Goal: Task Accomplishment & Management: Complete application form

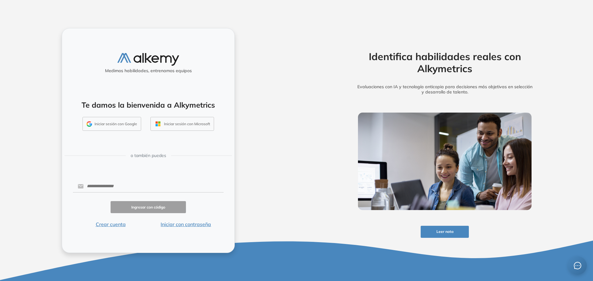
click at [196, 224] on button "Iniciar con contraseña" at bounding box center [185, 224] width 75 height 7
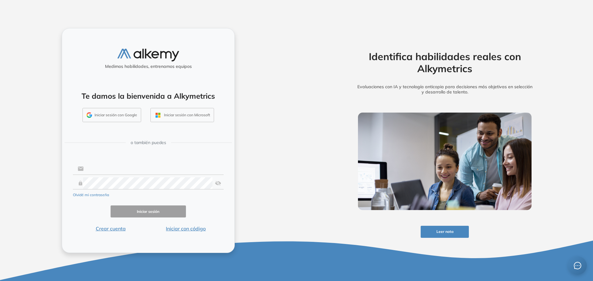
click at [129, 173] on input "text" at bounding box center [154, 169] width 140 height 12
type input "**********"
click at [174, 214] on button "Iniciar sesión" at bounding box center [148, 212] width 75 height 12
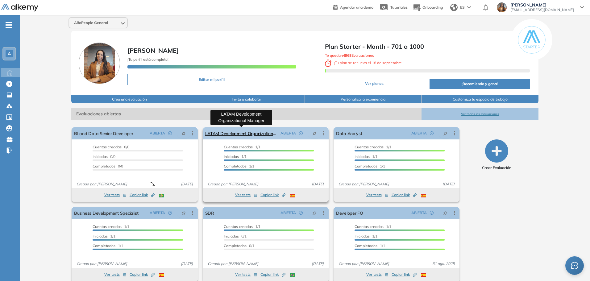
click at [241, 132] on link "LATAM Development Organizational Manager" at bounding box center [241, 133] width 73 height 12
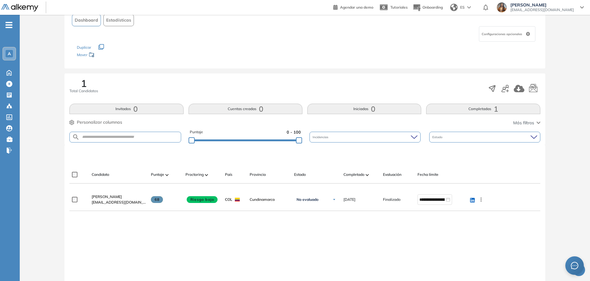
scroll to position [94, 0]
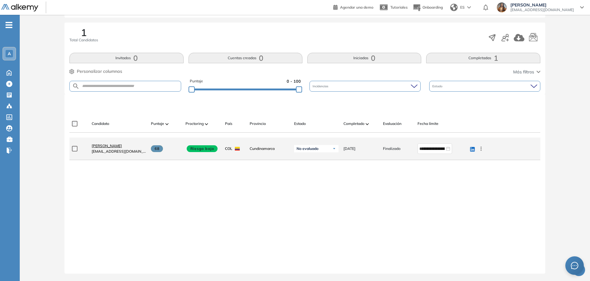
click at [121, 143] on link "Ilse Fernanda Guerrero" at bounding box center [119, 146] width 54 height 6
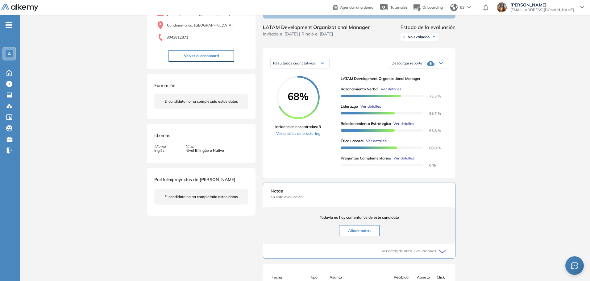
scroll to position [62, 0]
drag, startPoint x: 568, startPoint y: 147, endPoint x: 511, endPoint y: 147, distance: 56.2
click at [568, 147] on div "Inicio Alkymetrics Evaluaciones Dashboard Candidato Duración : 00:00:00 Cantida…" at bounding box center [305, 179] width 571 height 453
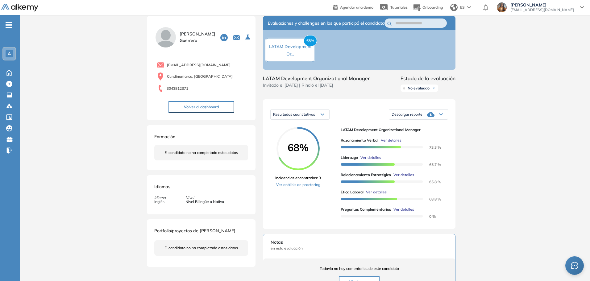
scroll to position [0, 0]
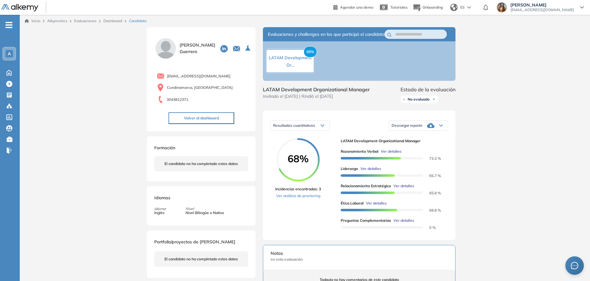
click at [420, 128] on span "Descargar reporte" at bounding box center [407, 125] width 31 height 5
click at [418, 143] on li "Descargar informe completo" at bounding box center [415, 140] width 46 height 6
click at [505, 100] on div "Inicio Alkymetrics Evaluaciones Dashboard Candidato Duración : 00:00:00 Cantida…" at bounding box center [305, 241] width 571 height 453
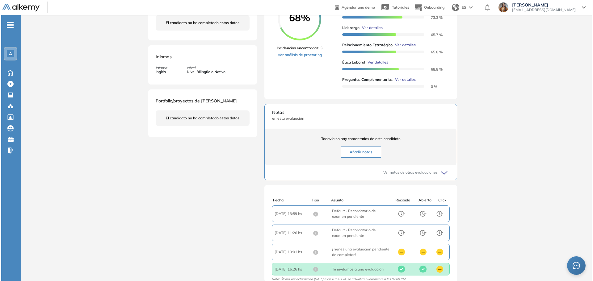
scroll to position [69, 0]
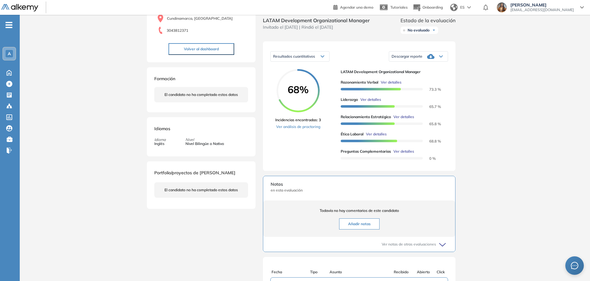
click at [407, 154] on span "Ver detalles" at bounding box center [404, 152] width 21 height 6
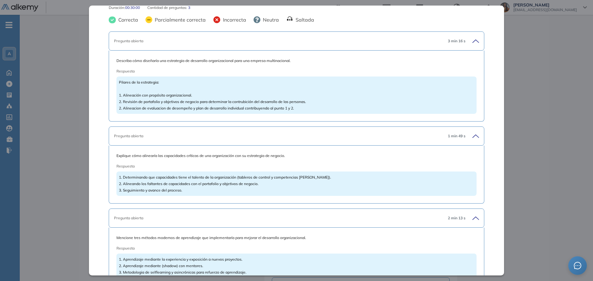
scroll to position [79, 0]
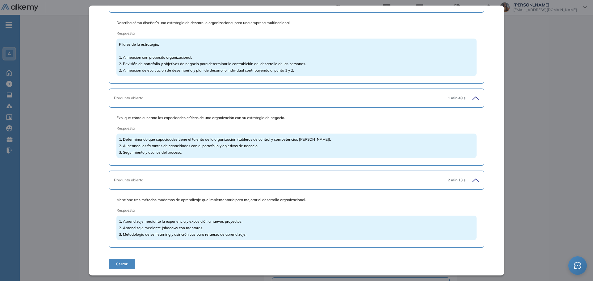
click at [469, 234] on div "1. Aprendizaje mediante la experiencia y exposición a nuevos proyectos. 2. Apre…" at bounding box center [296, 228] width 360 height 24
click at [211, 233] on span "1. Aprendizaje mediante la experiencia y exposición a nuevos proyectos. 2. Apre…" at bounding box center [183, 228] width 128 height 18
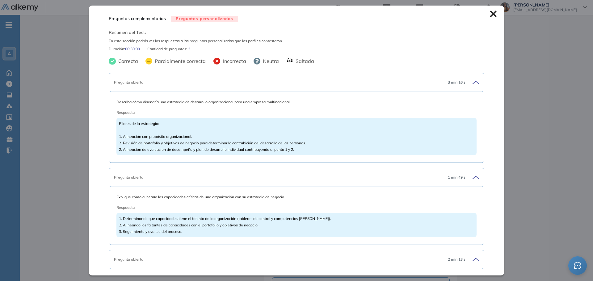
click at [257, 259] on div "Pregunta abierta" at bounding box center [278, 260] width 329 height 6
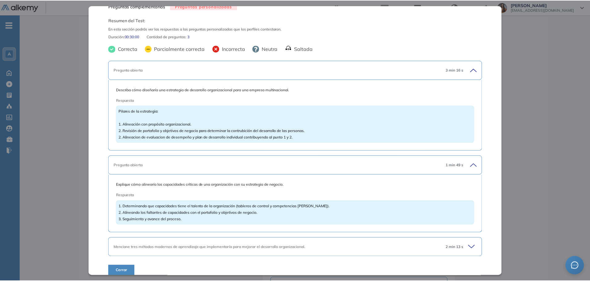
scroll to position [19, 0]
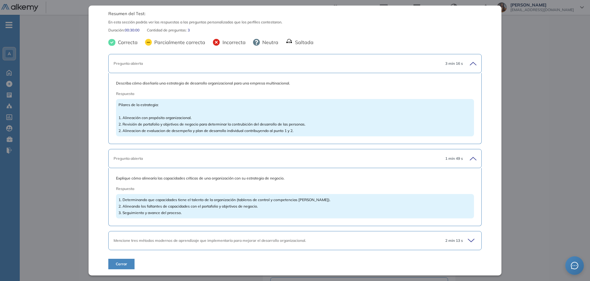
click at [52, 163] on div "Inicio Alkymetrics Evaluaciones Dashboard Candidato Preguntas complementarias P…" at bounding box center [305, 172] width 571 height 453
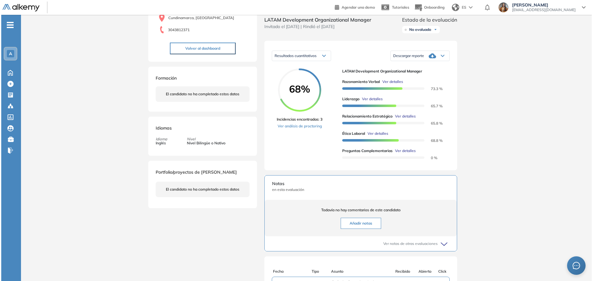
scroll to position [69, 0]
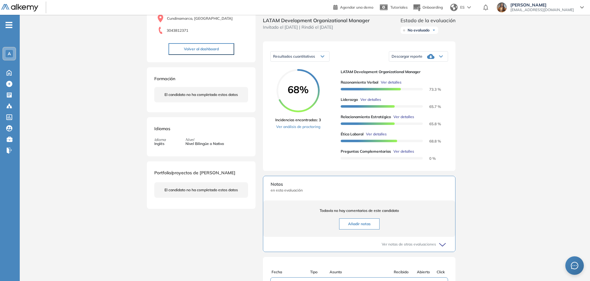
click at [387, 85] on div "Razonamiento Verbal Ver detalles 73.3 % Liderazgo Ver detalles 65.7 % Relaciona…" at bounding box center [392, 118] width 103 height 86
click at [391, 85] on span "Ver detalles" at bounding box center [391, 83] width 21 height 6
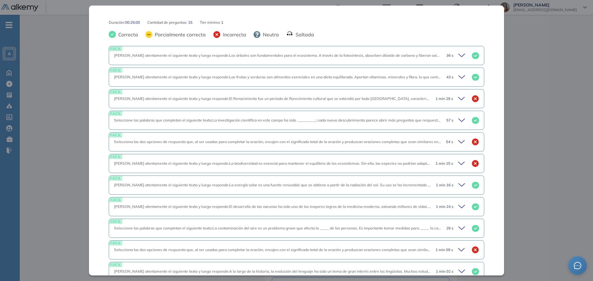
scroll to position [247, 0]
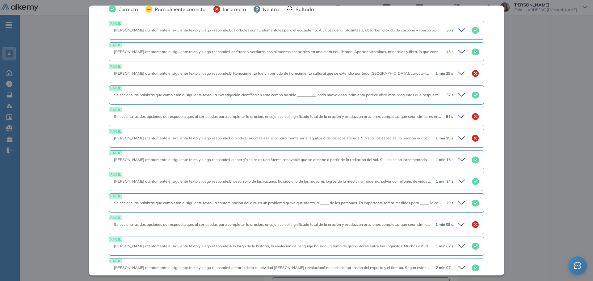
click at [453, 91] on div "57 s" at bounding box center [460, 95] width 38 height 9
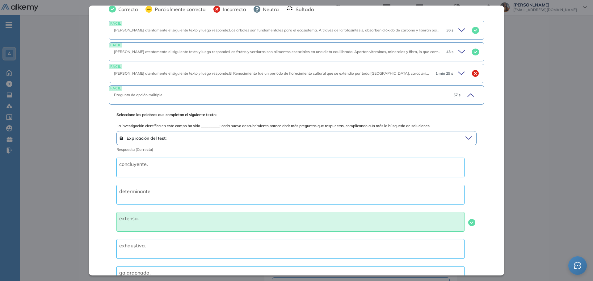
click at [453, 92] on span "57 s" at bounding box center [456, 95] width 7 height 6
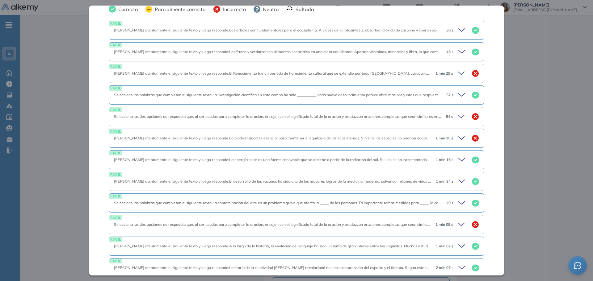
click at [453, 91] on div "57 s" at bounding box center [460, 95] width 38 height 9
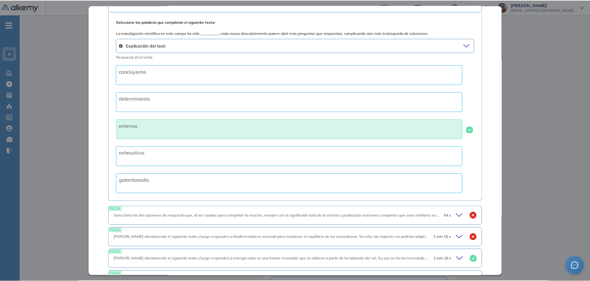
scroll to position [124, 0]
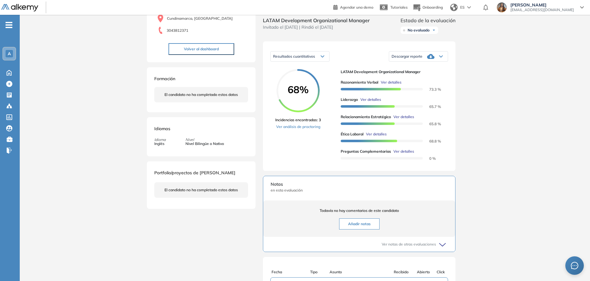
click at [555, 104] on div "Inicio Alkymetrics Evaluaciones Dashboard Candidato Razonamiento Verbal Cogniti…" at bounding box center [305, 172] width 571 height 453
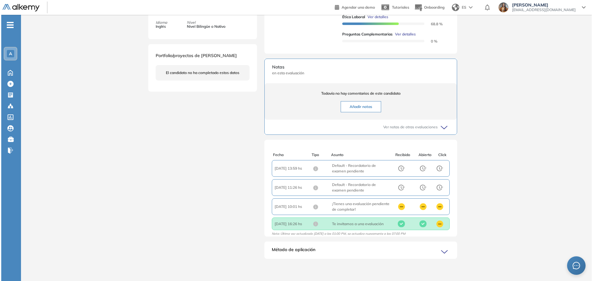
scroll to position [38, 0]
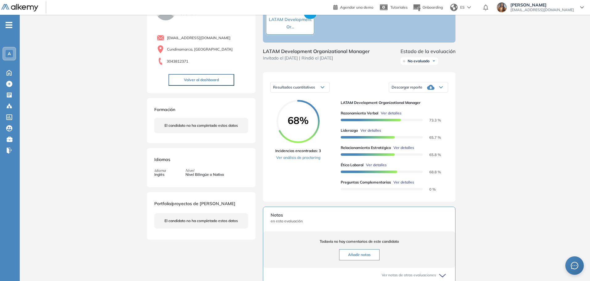
click at [373, 133] on span "Ver detalles" at bounding box center [371, 131] width 21 height 6
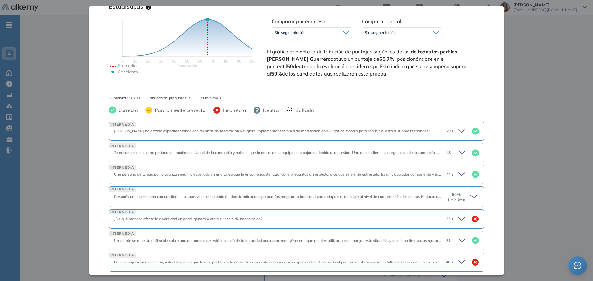
scroll to position [157, 0]
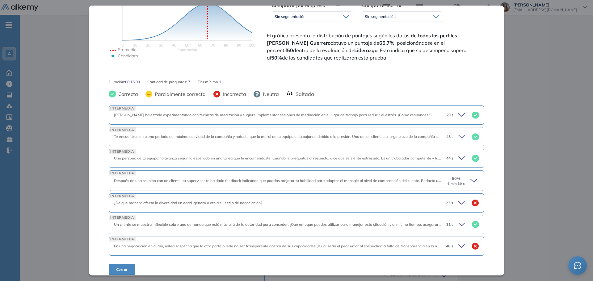
click at [451, 199] on div "23 s" at bounding box center [460, 203] width 38 height 9
click at [451, 200] on span "23 s" at bounding box center [449, 203] width 7 height 6
click at [450, 199] on div "23 s" at bounding box center [460, 203] width 38 height 9
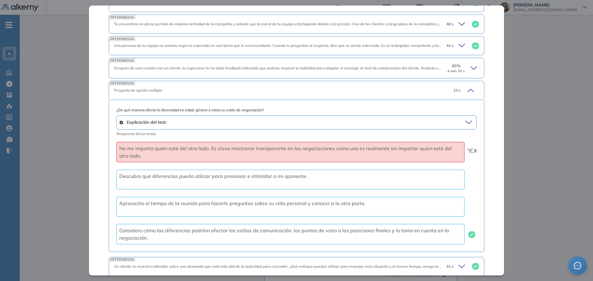
scroll to position [280, 0]
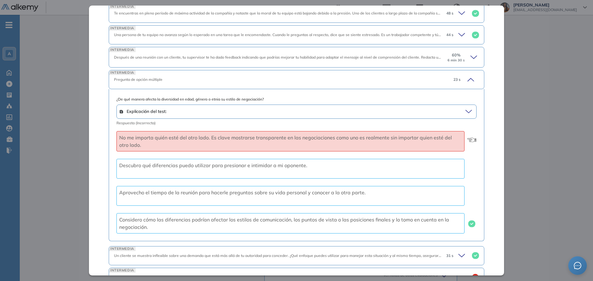
click at [465, 107] on icon at bounding box center [469, 111] width 8 height 9
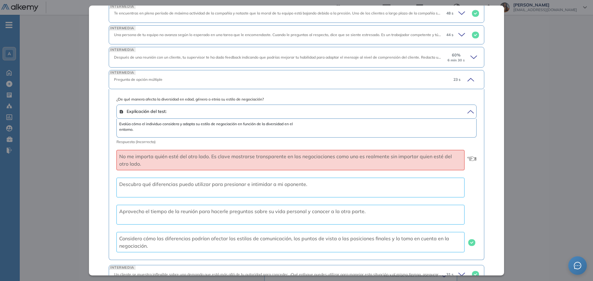
click at [466, 75] on icon at bounding box center [469, 79] width 9 height 9
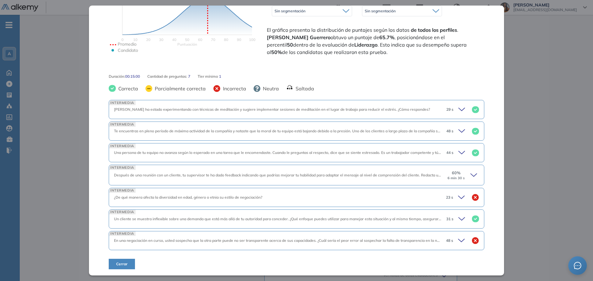
click at [466, 193] on div "23 s" at bounding box center [460, 197] width 38 height 9
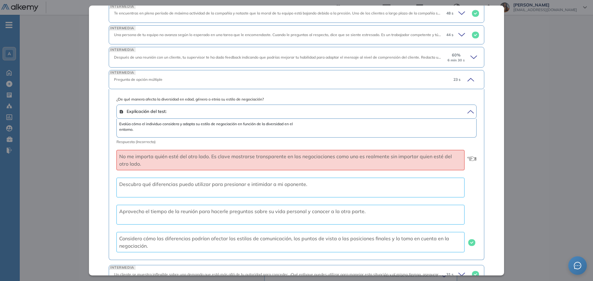
click at [466, 75] on icon at bounding box center [469, 79] width 9 height 9
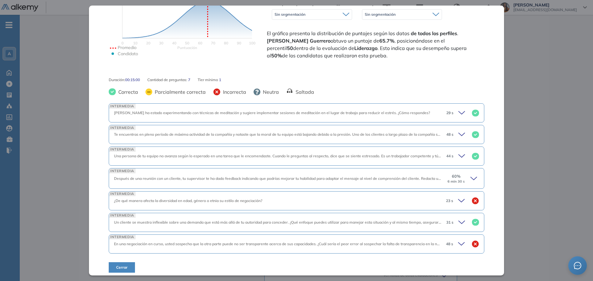
scroll to position [157, 0]
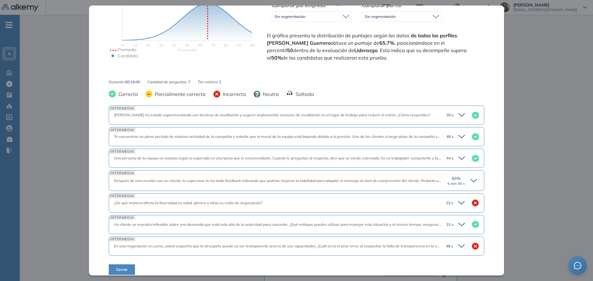
click at [448, 245] on div "48 s" at bounding box center [460, 246] width 38 height 9
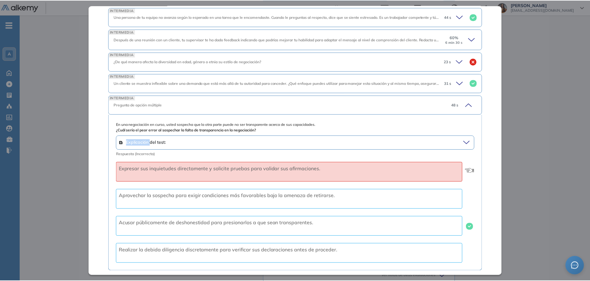
scroll to position [316, 0]
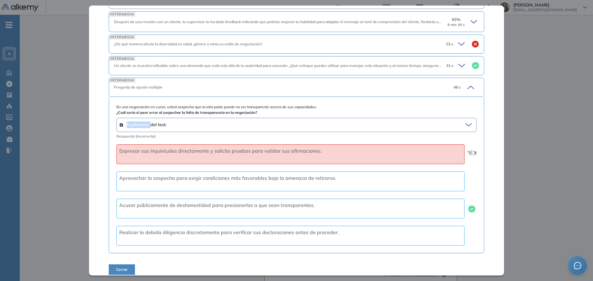
click at [524, 129] on div "Inicio Alkymetrics Evaluaciones Dashboard Candidato Liderazgo Intermedio Idioma…" at bounding box center [306, 203] width 573 height 453
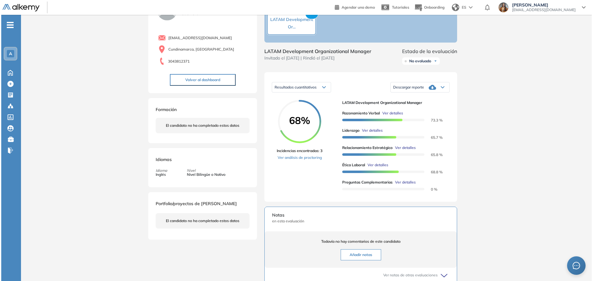
scroll to position [103, 0]
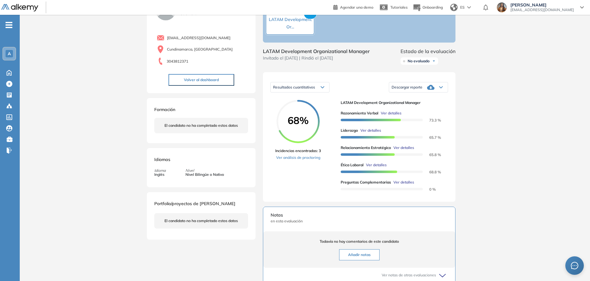
click at [411, 151] on span "Ver detalles" at bounding box center [404, 148] width 21 height 6
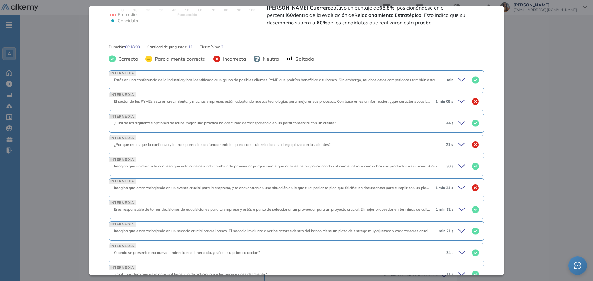
scroll to position [210, 0]
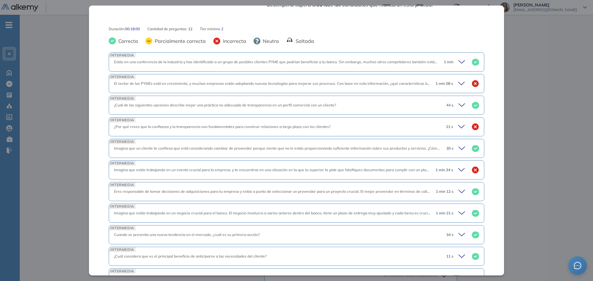
click at [447, 81] on span "1 min 08 s" at bounding box center [444, 84] width 18 height 6
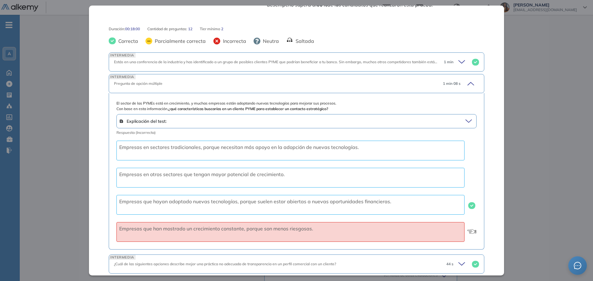
click at [469, 83] on icon at bounding box center [469, 83] width 9 height 9
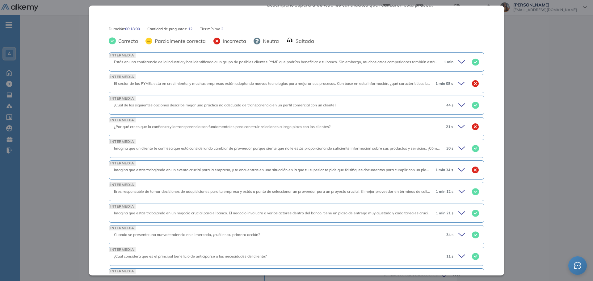
click at [459, 126] on icon at bounding box center [461, 126] width 6 height 3
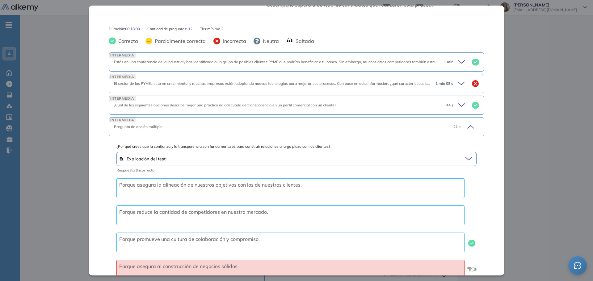
click at [459, 126] on div "21 s" at bounding box center [463, 127] width 31 height 9
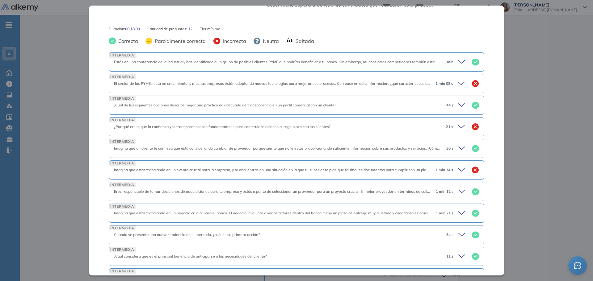
click at [459, 126] on icon at bounding box center [461, 126] width 6 height 3
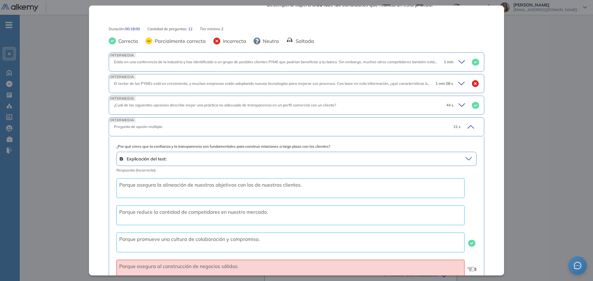
click at [459, 126] on div "21 s" at bounding box center [463, 127] width 31 height 9
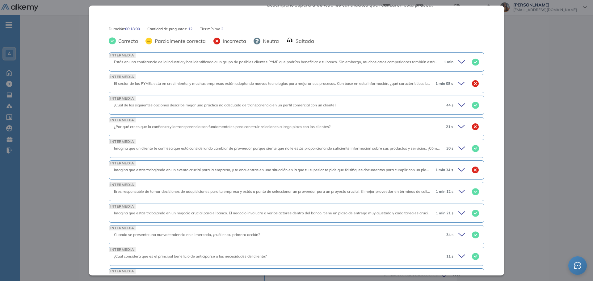
click at [458, 169] on icon at bounding box center [462, 170] width 9 height 9
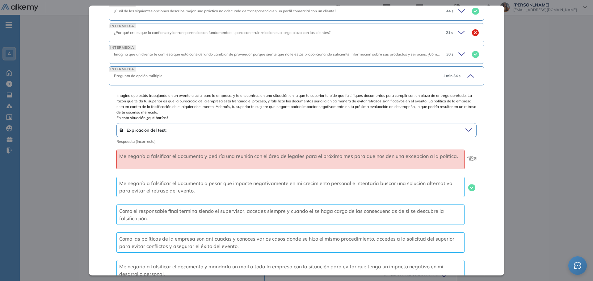
scroll to position [302, 0]
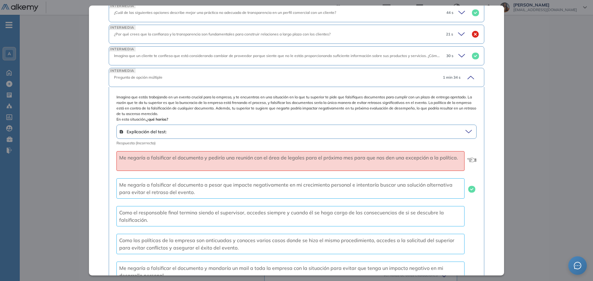
click at [465, 129] on icon at bounding box center [469, 132] width 8 height 9
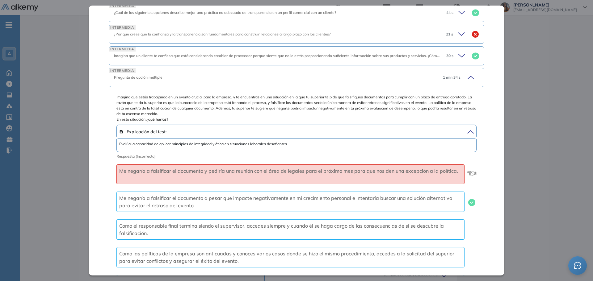
click at [465, 129] on icon at bounding box center [469, 132] width 8 height 9
click at [465, 80] on icon at bounding box center [469, 77] width 9 height 9
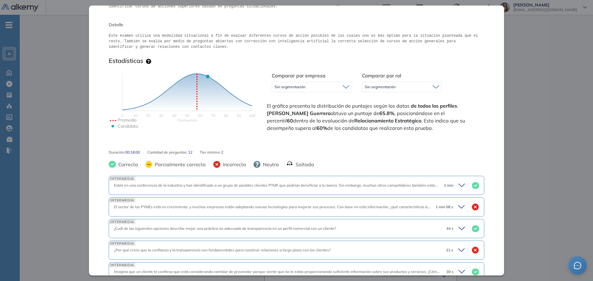
scroll to position [0, 0]
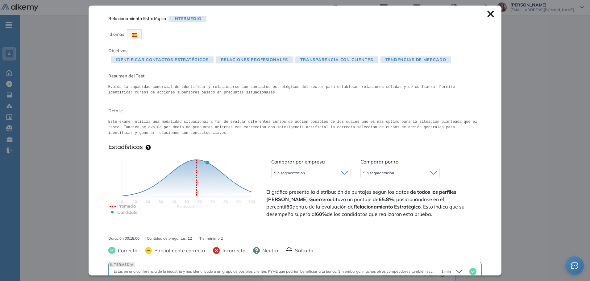
click at [528, 172] on div "Inicio Alkymetrics Evaluaciones Dashboard Candidato Relacionamiento Estratégico…" at bounding box center [305, 203] width 571 height 453
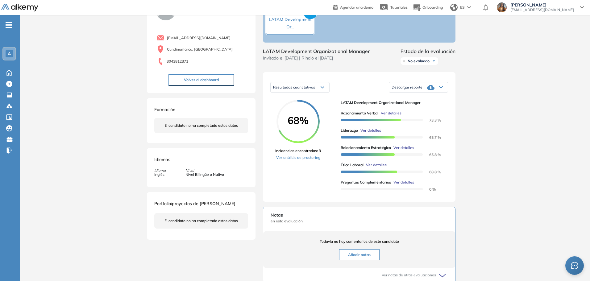
click at [378, 168] on span "Ver detalles" at bounding box center [376, 165] width 21 height 6
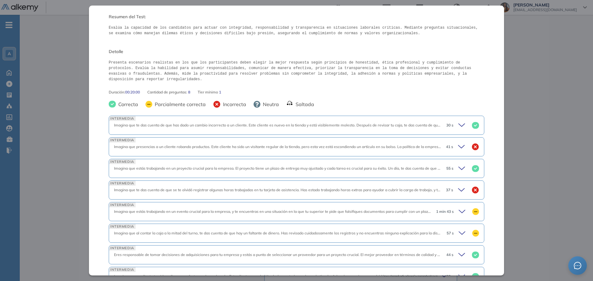
scroll to position [62, 0]
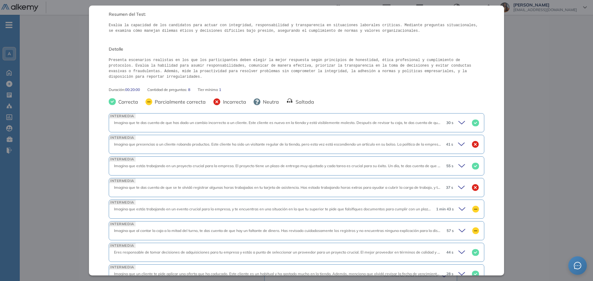
click at [458, 140] on icon at bounding box center [462, 144] width 9 height 9
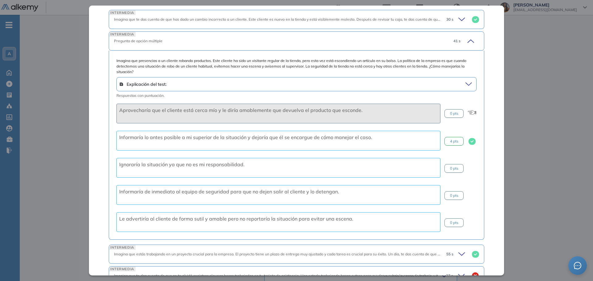
scroll to position [154, 0]
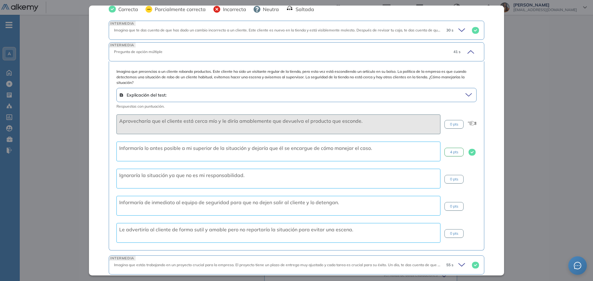
click at [460, 88] on div "Explicación del test:" at bounding box center [296, 95] width 360 height 14
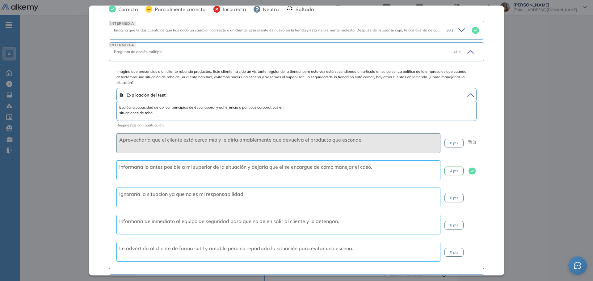
click at [465, 91] on icon at bounding box center [469, 95] width 8 height 9
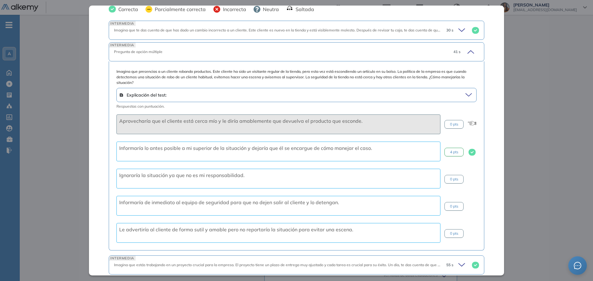
click at [465, 91] on icon at bounding box center [469, 95] width 8 height 9
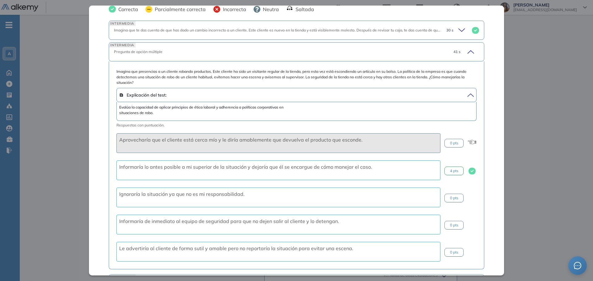
click at [465, 91] on icon at bounding box center [469, 95] width 8 height 9
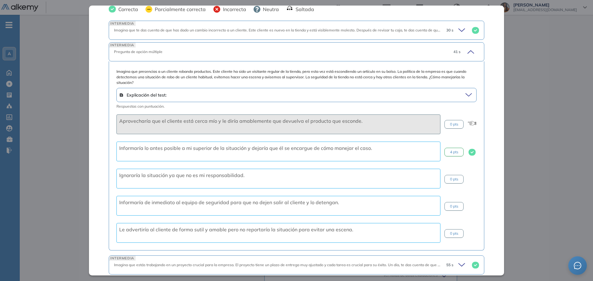
click at [468, 48] on icon at bounding box center [469, 52] width 9 height 9
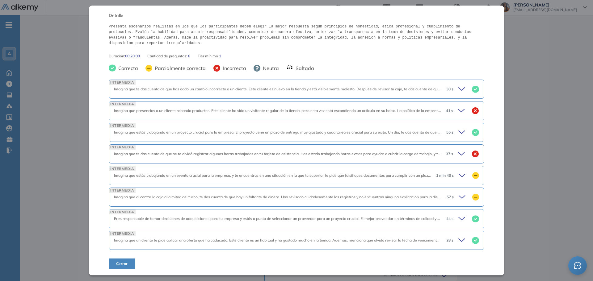
scroll to position [90, 0]
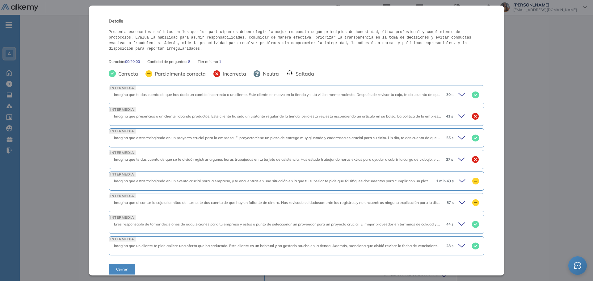
click at [459, 177] on icon at bounding box center [463, 181] width 9 height 9
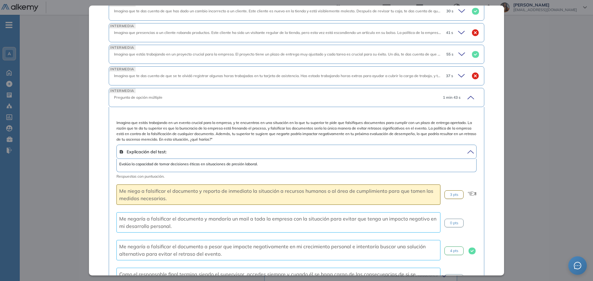
scroll to position [154, 0]
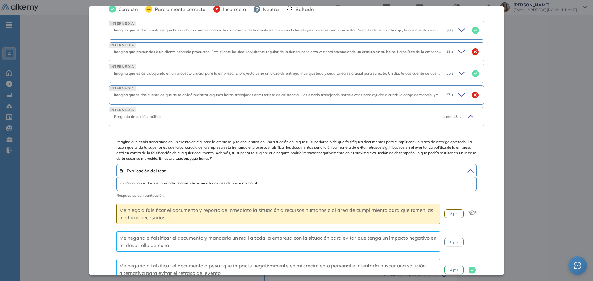
click at [465, 112] on icon at bounding box center [469, 116] width 9 height 9
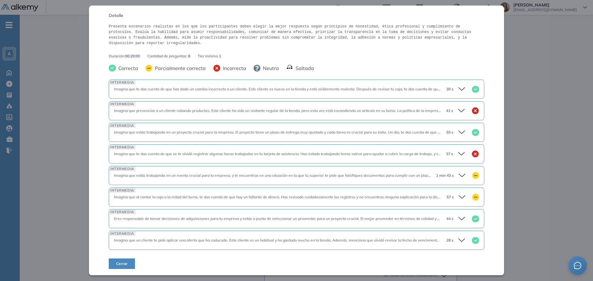
scroll to position [90, 0]
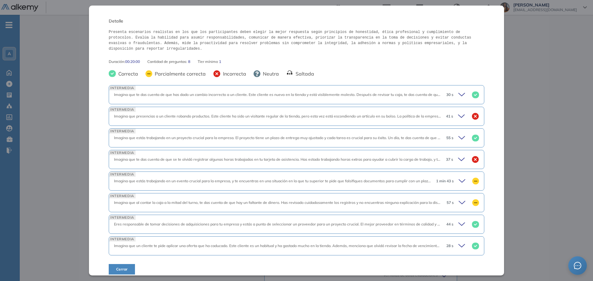
click at [458, 155] on icon at bounding box center [462, 159] width 9 height 9
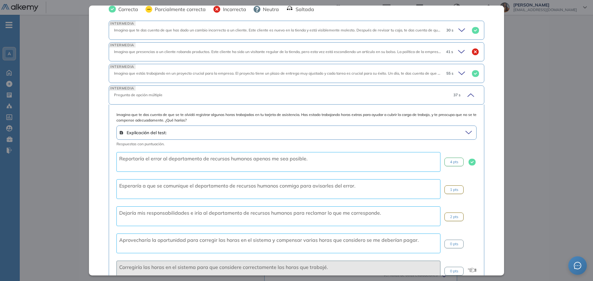
click at [469, 92] on icon at bounding box center [469, 95] width 9 height 9
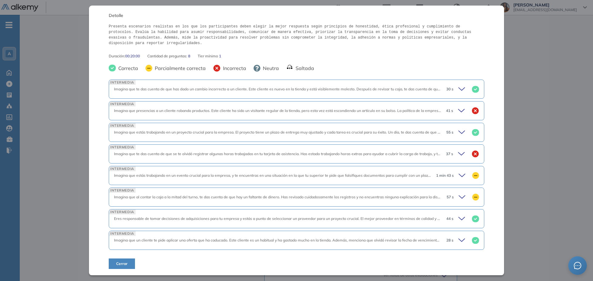
scroll to position [90, 0]
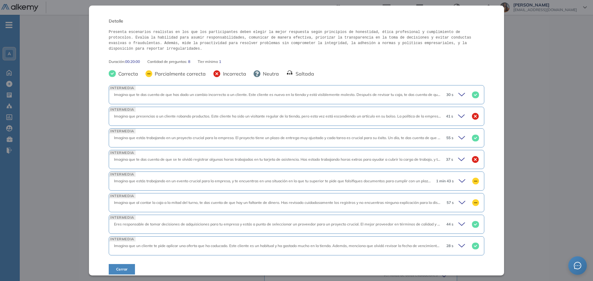
click at [459, 200] on icon at bounding box center [463, 203] width 9 height 9
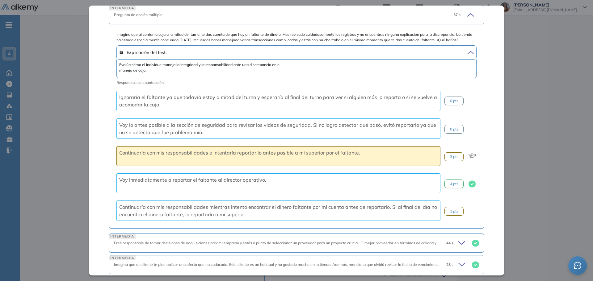
scroll to position [247, 0]
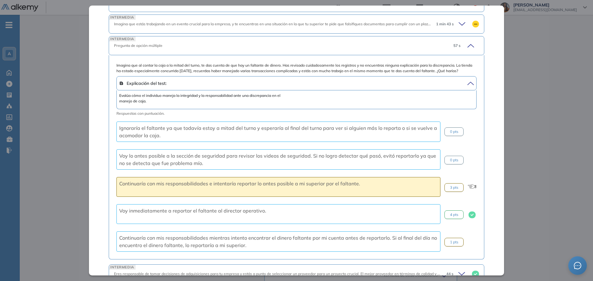
click at [465, 79] on icon at bounding box center [469, 83] width 8 height 9
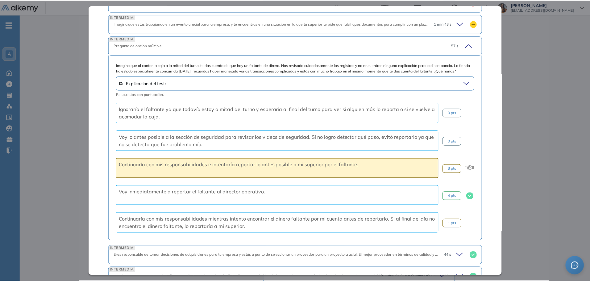
scroll to position [278, 0]
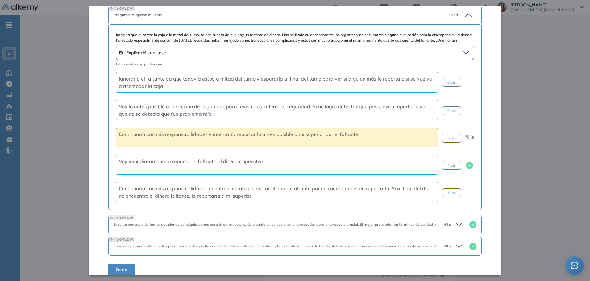
click at [546, 192] on div "Inicio Alkymetrics Evaluaciones Dashboard Candidato Ética Laboral Ética y valor…" at bounding box center [305, 203] width 571 height 453
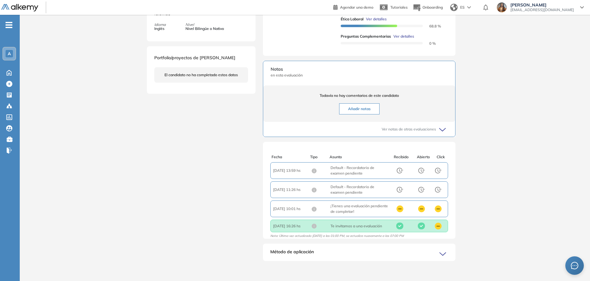
scroll to position [193, 0]
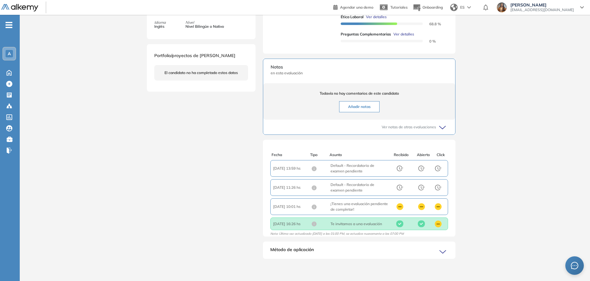
click at [445, 257] on div "Método de aplicación" at bounding box center [359, 253] width 193 height 12
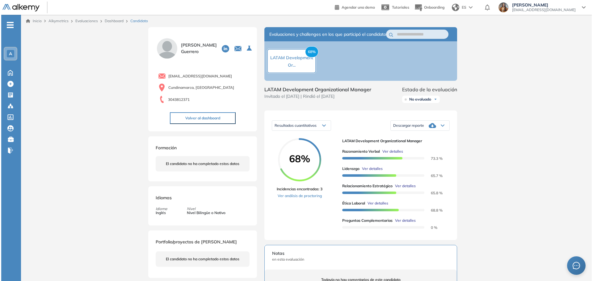
scroll to position [62, 0]
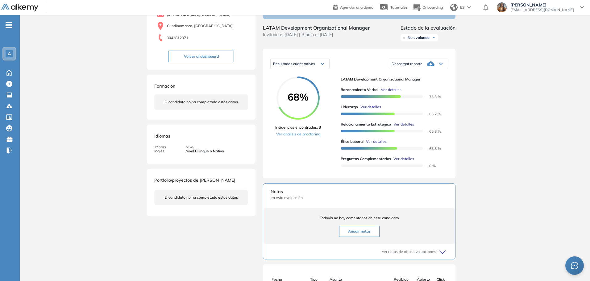
click at [412, 162] on span "Ver detalles" at bounding box center [404, 159] width 21 height 6
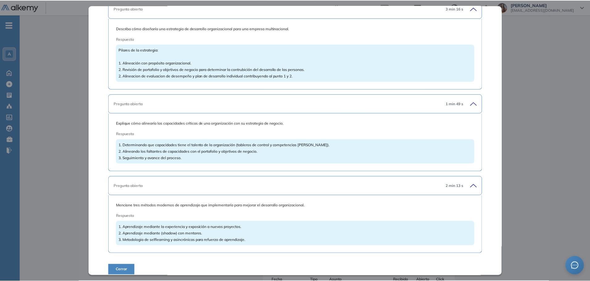
scroll to position [79, 0]
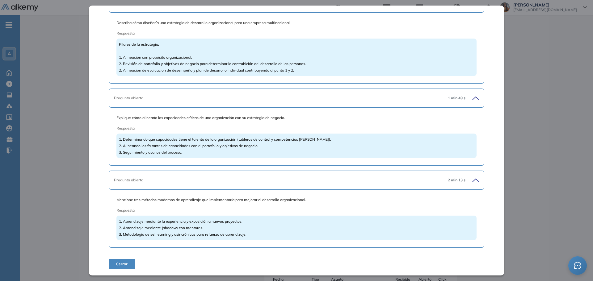
click at [127, 265] on button "Cerrar" at bounding box center [122, 264] width 26 height 10
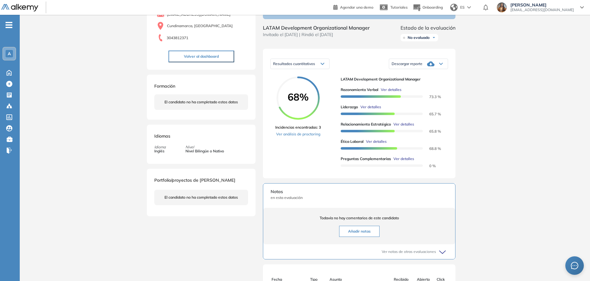
scroll to position [0, 0]
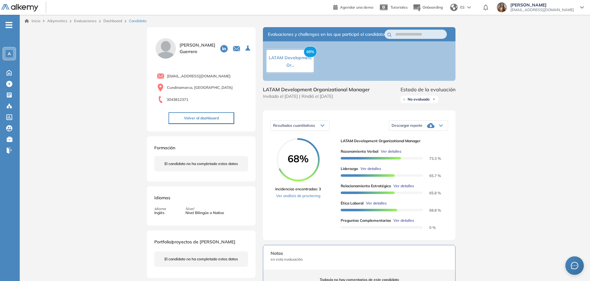
click at [413, 102] on span "No evaluado" at bounding box center [419, 99] width 22 height 5
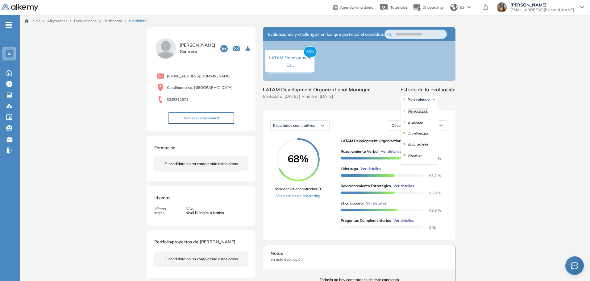
click at [470, 153] on div "Inicio Alkymetrics Evaluaciones Dashboard Candidato Duración : 00:00:00 Cantida…" at bounding box center [305, 259] width 571 height 489
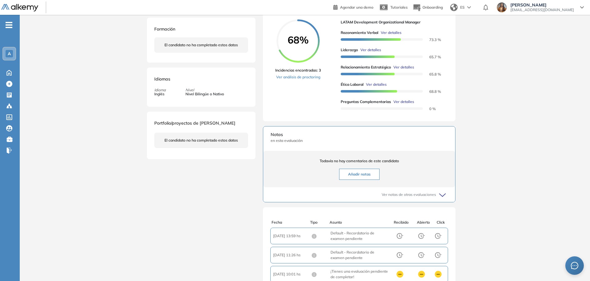
scroll to position [124, 0]
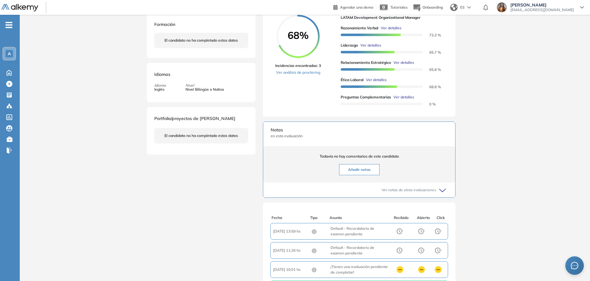
click at [406, 100] on span "Ver detalles" at bounding box center [404, 97] width 21 height 6
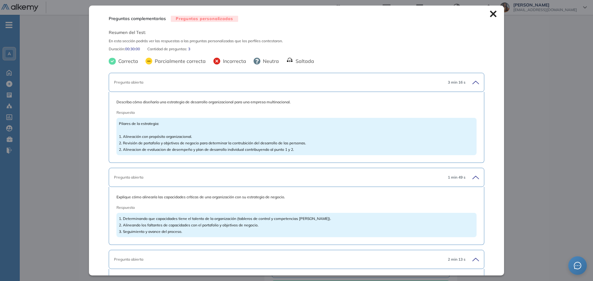
click at [88, 87] on div "Inicio Alkymetrics Evaluaciones Dashboard Candidato Preguntas complementarias P…" at bounding box center [306, 135] width 573 height 489
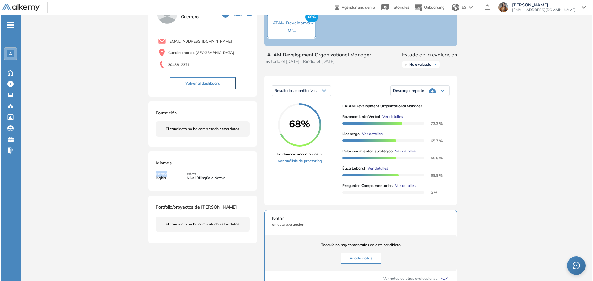
scroll to position [0, 0]
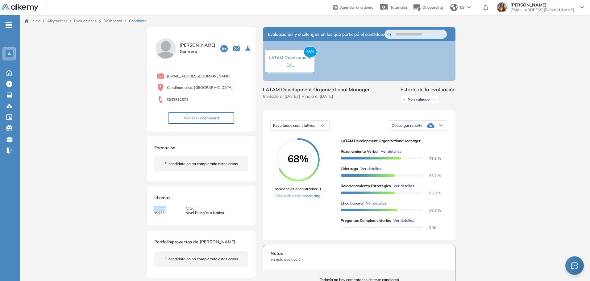
click at [408, 224] on span "Ver detalles" at bounding box center [404, 221] width 21 height 6
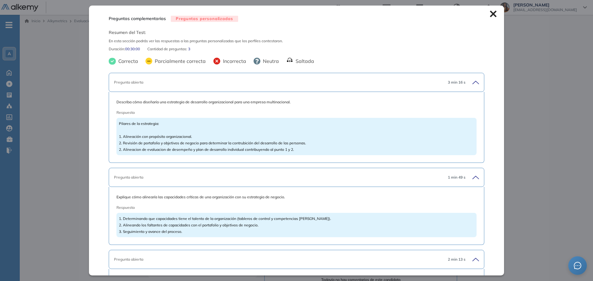
click at [193, 48] on div "Duración : 00:30:00 Cantidad de preguntas: 3" at bounding box center [296, 49] width 375 height 6
click at [188, 49] on span "Cantidad de preguntas:" at bounding box center [167, 49] width 41 height 6
click at [492, 14] on div "Preguntas complementarias Preguntas personalizadas Resumen del Test: En esta se…" at bounding box center [296, 141] width 415 height 270
click at [490, 14] on icon at bounding box center [493, 13] width 7 height 7
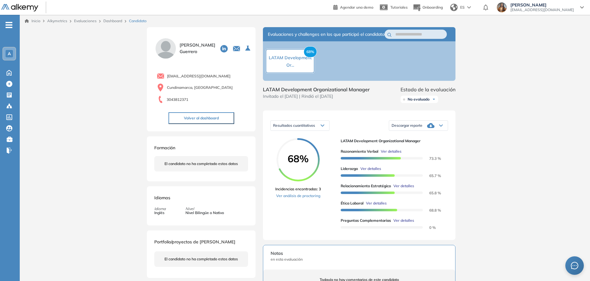
scroll to position [229, 0]
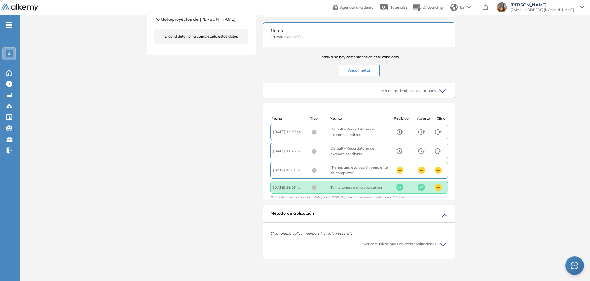
click at [438, 89] on div "Ver notas de otras evaluaciones" at bounding box center [359, 90] width 177 height 15
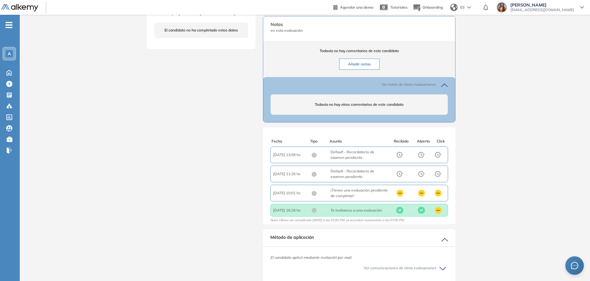
scroll to position [2, 0]
click at [305, 144] on div "Fecha" at bounding box center [291, 141] width 39 height 6
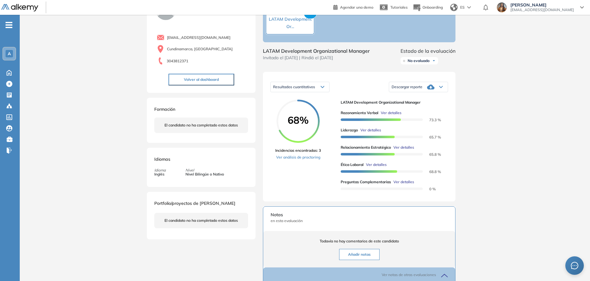
scroll to position [0, 0]
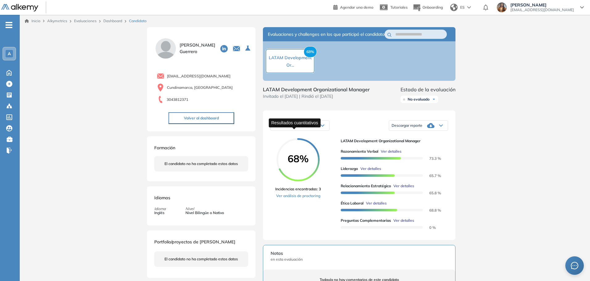
click at [313, 128] on span "Resultados cuantitativos" at bounding box center [294, 125] width 42 height 5
click at [300, 152] on span "Resultados relativos" at bounding box center [290, 150] width 32 height 5
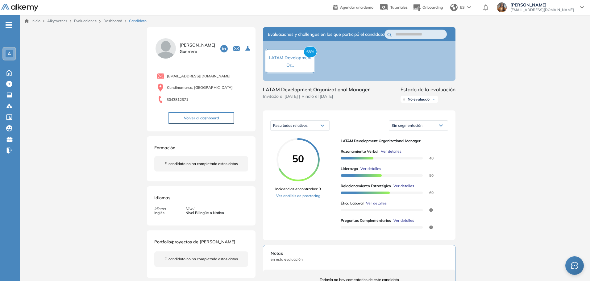
click at [300, 155] on circle at bounding box center [298, 159] width 41 height 41
click at [302, 215] on div "50 Incidencias encontradas: 3 Ver análisis de proctoring" at bounding box center [305, 185] width 61 height 94
click at [311, 128] on div "Resultados relativos" at bounding box center [300, 126] width 59 height 10
click at [311, 141] on span "Resultados cuantitativos" at bounding box center [293, 138] width 38 height 5
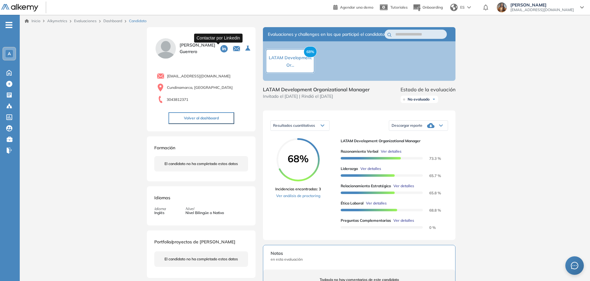
click at [220, 51] on icon at bounding box center [223, 48] width 7 height 7
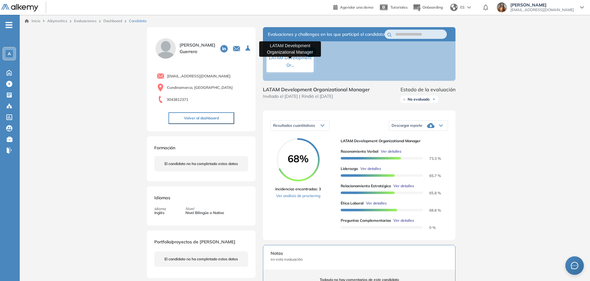
click at [299, 63] on span "LATAM Development Or..." at bounding box center [290, 61] width 43 height 13
click at [80, 20] on link "Evaluaciones" at bounding box center [85, 21] width 23 height 5
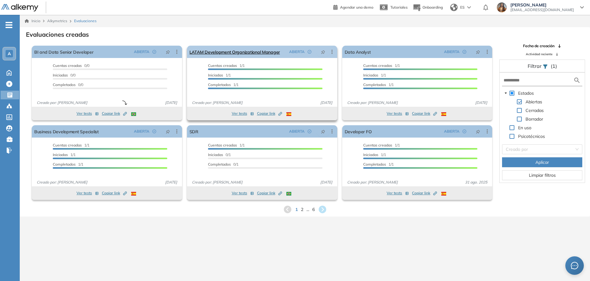
click at [331, 51] on icon at bounding box center [332, 52] width 6 height 6
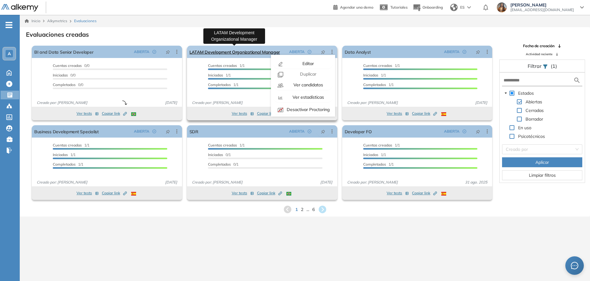
click at [237, 52] on link "LATAM Development Organizational Manager" at bounding box center [235, 52] width 90 height 12
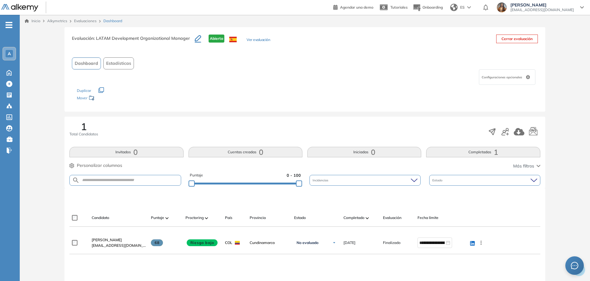
click at [165, 220] on div at bounding box center [166, 217] width 3 height 7
click at [165, 219] on img at bounding box center [166, 218] width 3 height 2
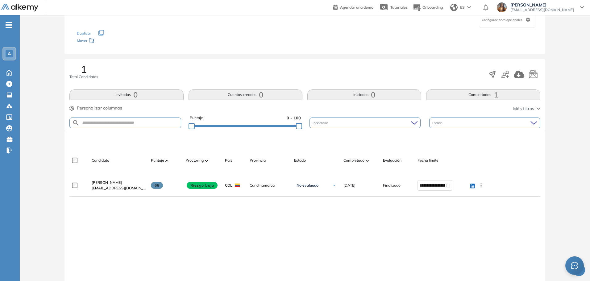
scroll to position [62, 0]
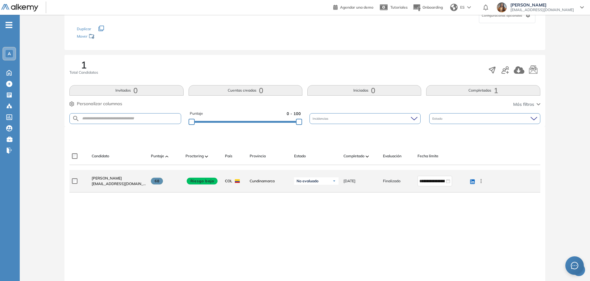
click at [480, 183] on icon at bounding box center [481, 181] width 6 height 6
click at [458, 214] on span "Evaluar" at bounding box center [459, 213] width 16 height 6
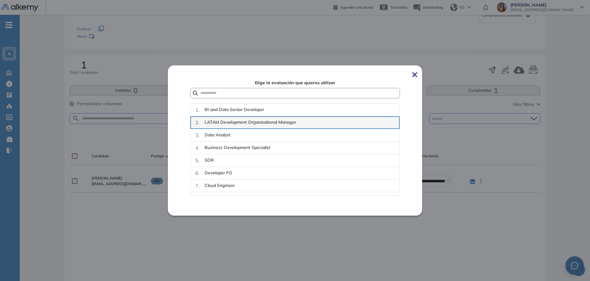
click at [247, 119] on span "LATAM Development Organizational Manager" at bounding box center [251, 122] width 92 height 6
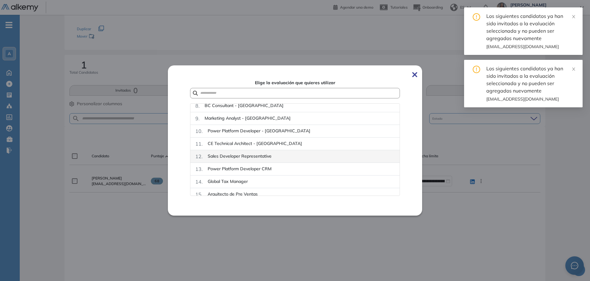
scroll to position [0, 0]
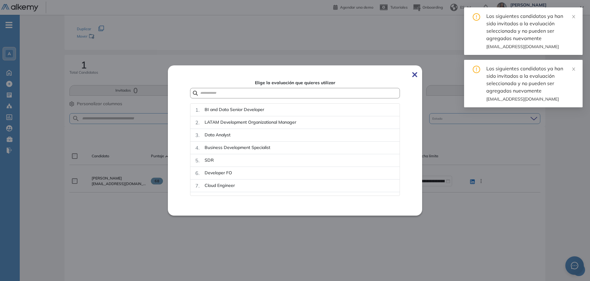
click at [342, 246] on div "¿No permitir descargar certificado y ver resultados? Ya no podrán descargar el …" at bounding box center [305, 133] width 571 height 361
click at [342, 246] on div "**********" at bounding box center [304, 233] width 471 height 126
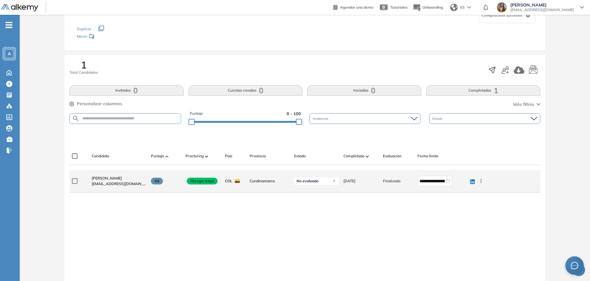
click at [328, 181] on div "No evaluado" at bounding box center [316, 181] width 44 height 7
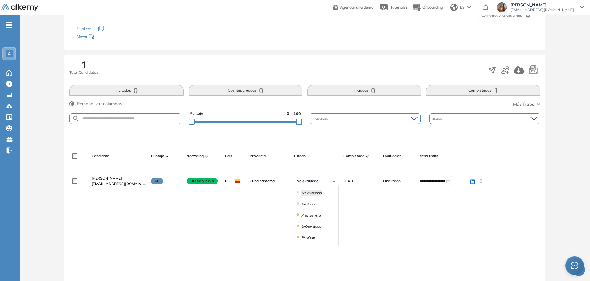
click at [312, 205] on li "Evaluado" at bounding box center [309, 204] width 15 height 6
click at [312, 205] on div "**********" at bounding box center [304, 233] width 471 height 126
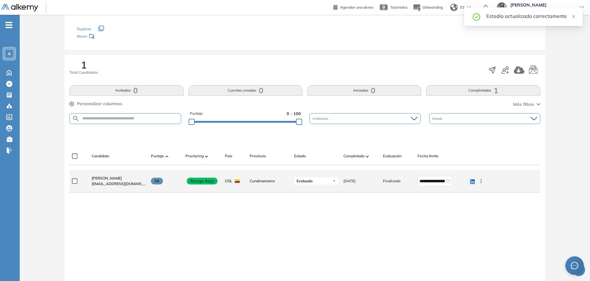
click at [105, 183] on span "ilseguhe@gmail.com" at bounding box center [119, 184] width 54 height 6
click at [106, 179] on span "Ilse Fernanda Guerrero" at bounding box center [107, 178] width 30 height 5
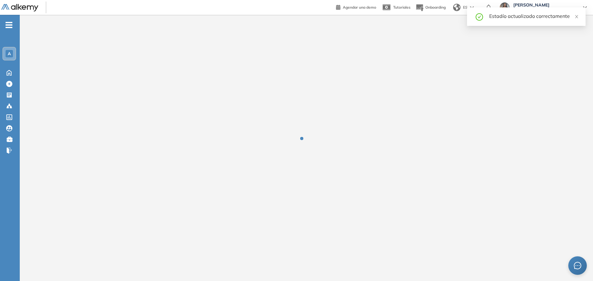
click at [106, 179] on div at bounding box center [306, 143] width 573 height 257
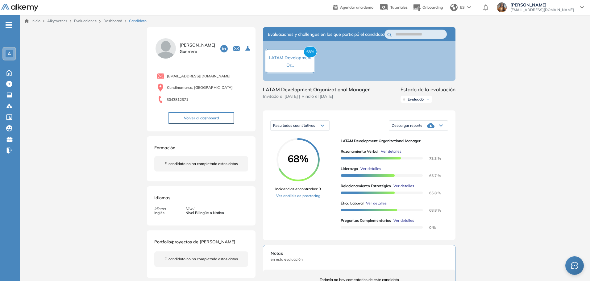
click at [90, 21] on link "Evaluaciones" at bounding box center [85, 21] width 23 height 5
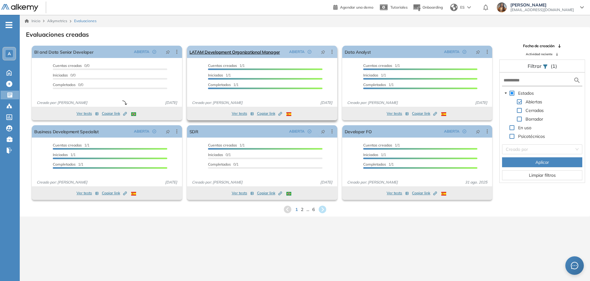
click at [330, 49] on icon at bounding box center [332, 52] width 6 height 6
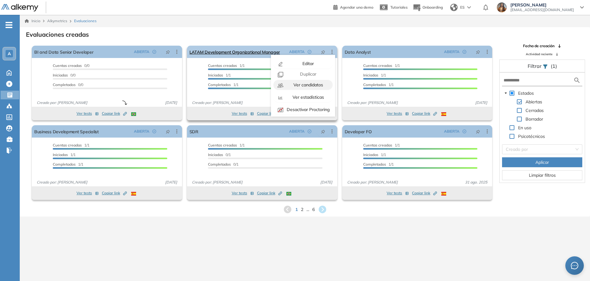
click at [314, 88] on div "Ver candidatos" at bounding box center [307, 85] width 45 height 7
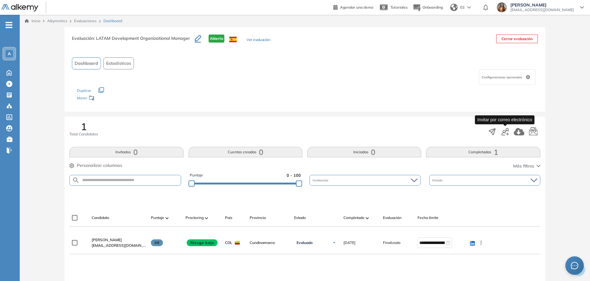
click at [507, 133] on icon "button" at bounding box center [505, 131] width 7 height 7
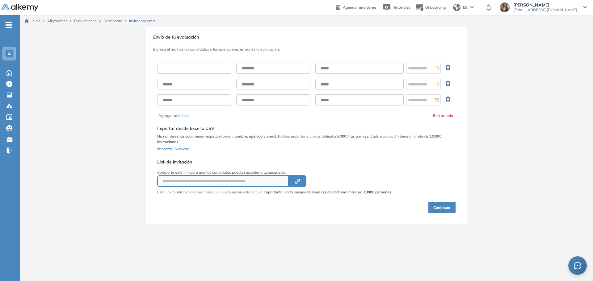
click at [220, 73] on input "text" at bounding box center [194, 68] width 74 height 11
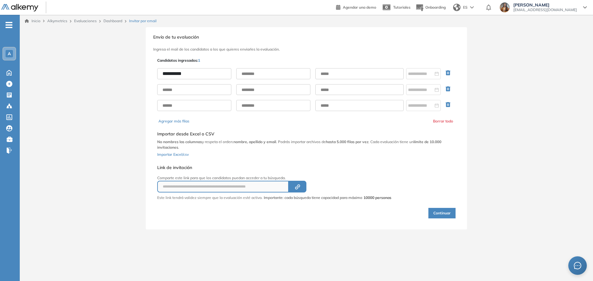
type input "*********"
click at [265, 74] on input "text" at bounding box center [273, 73] width 74 height 11
type input "*****"
paste input "**********"
type input "**********"
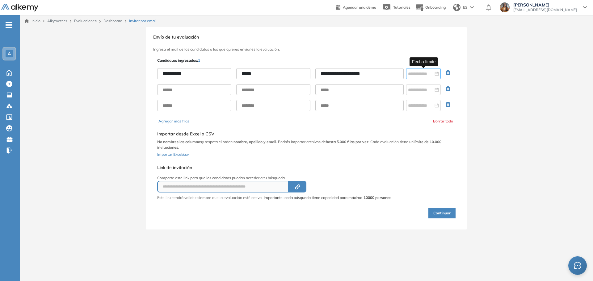
click at [434, 72] on div at bounding box center [423, 73] width 31 height 7
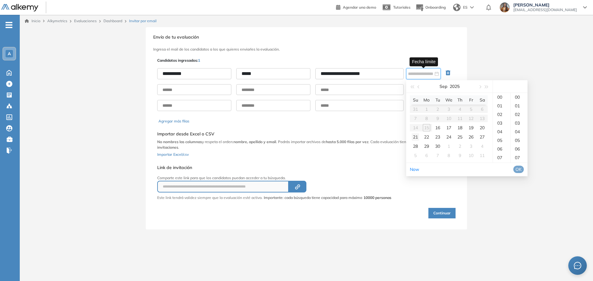
click at [414, 137] on div "21" at bounding box center [415, 136] width 7 height 7
click at [501, 149] on div "23" at bounding box center [501, 149] width 17 height 9
click at [521, 96] on div "59" at bounding box center [518, 97] width 17 height 9
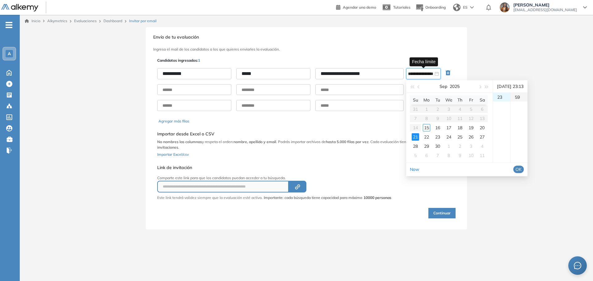
type input "**********"
click at [522, 170] on span "OK" at bounding box center [518, 169] width 6 height 7
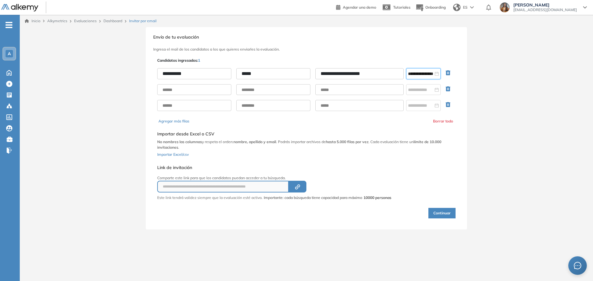
click at [445, 212] on button "Continuar" at bounding box center [441, 213] width 27 height 10
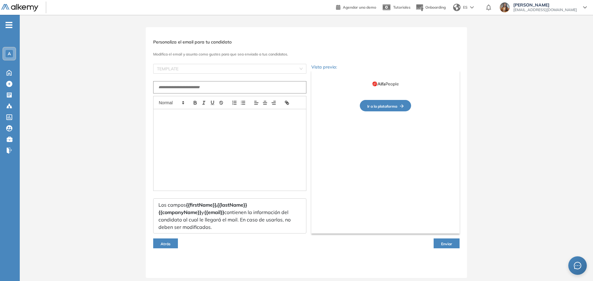
type input "**********"
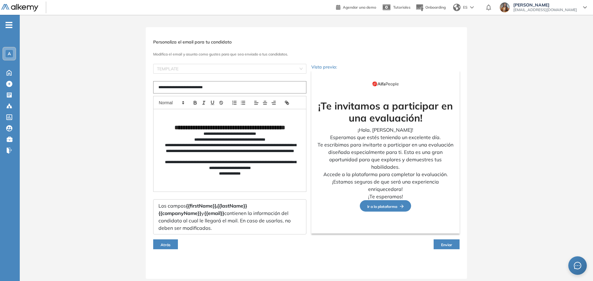
click at [441, 244] on span "Enviar" at bounding box center [446, 245] width 11 height 5
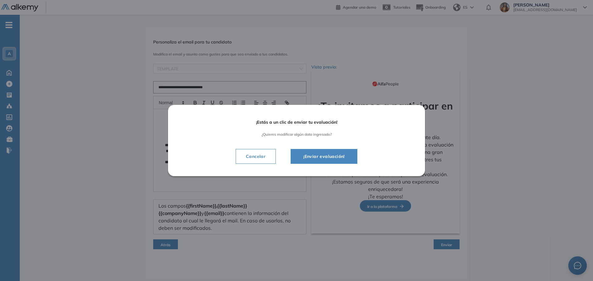
click at [322, 156] on span "¡Enviar evaluación!" at bounding box center [323, 156] width 51 height 7
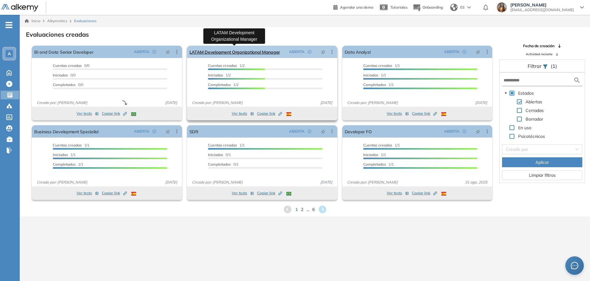
click at [269, 50] on link "LATAM Development Organizational Manager" at bounding box center [235, 52] width 90 height 12
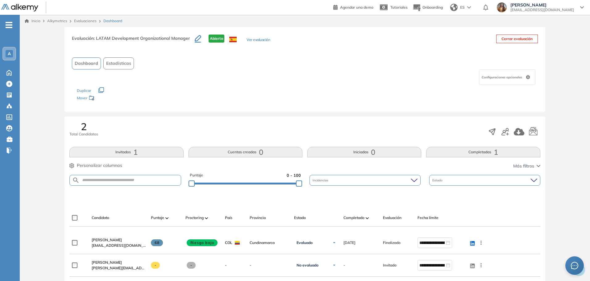
click at [511, 76] on span "Configuraciones opcionales" at bounding box center [503, 77] width 42 height 5
click at [428, 67] on div "Dashboard Estadísticas" at bounding box center [305, 63] width 466 height 12
click at [506, 131] on icon "button" at bounding box center [505, 131] width 7 height 7
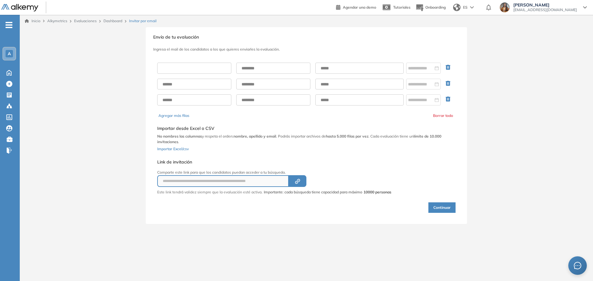
click at [174, 70] on input "text" at bounding box center [194, 68] width 74 height 11
click at [344, 70] on input "text" at bounding box center [359, 68] width 88 height 11
paste input "**********"
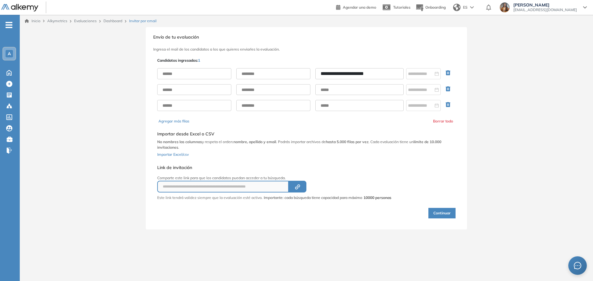
type input "**********"
click at [202, 73] on input "text" at bounding box center [194, 73] width 74 height 11
type input "******"
type input "*****"
click at [435, 74] on div at bounding box center [423, 73] width 31 height 7
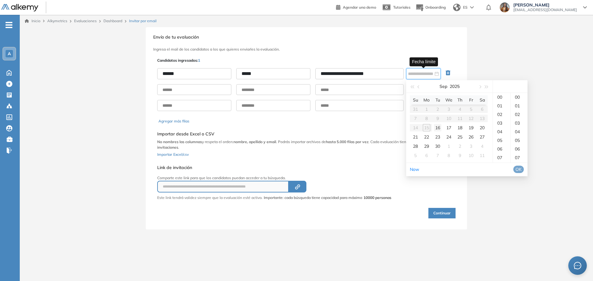
type input "**********"
click at [425, 137] on div "22" at bounding box center [426, 136] width 7 height 7
click at [501, 147] on div "23" at bounding box center [501, 149] width 17 height 9
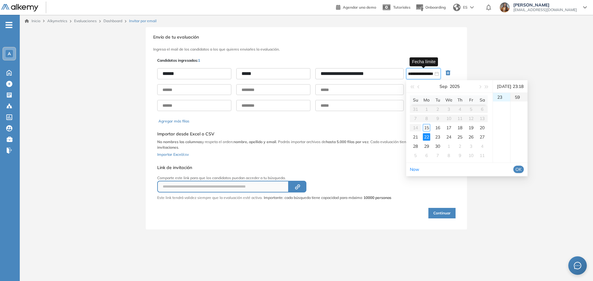
click at [520, 98] on div "59" at bounding box center [518, 97] width 17 height 9
type input "**********"
click at [522, 169] on span "OK" at bounding box center [518, 169] width 6 height 7
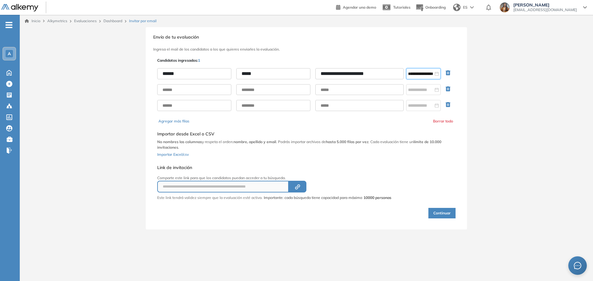
click at [438, 213] on button "Continuar" at bounding box center [441, 213] width 27 height 10
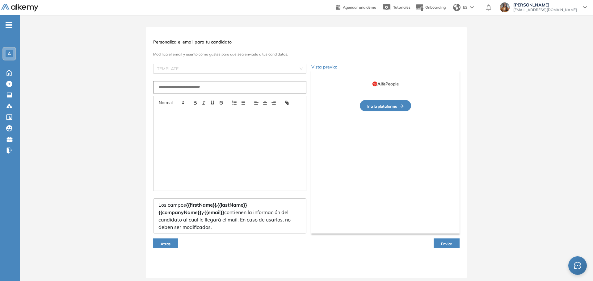
type input "**********"
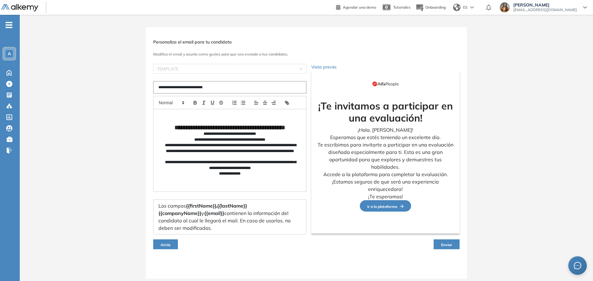
click at [168, 241] on button "Atrás" at bounding box center [165, 245] width 25 height 10
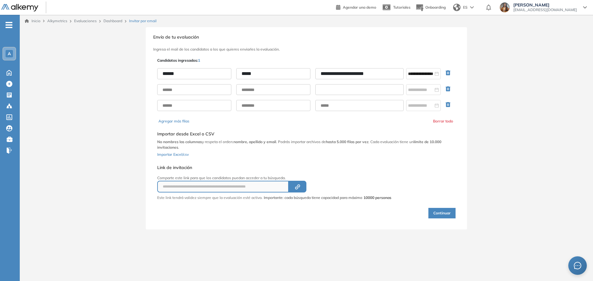
click at [370, 89] on input "text" at bounding box center [359, 89] width 88 height 11
paste input "**********"
type input "**********"
click at [196, 91] on input "text" at bounding box center [194, 89] width 74 height 11
type input "*****"
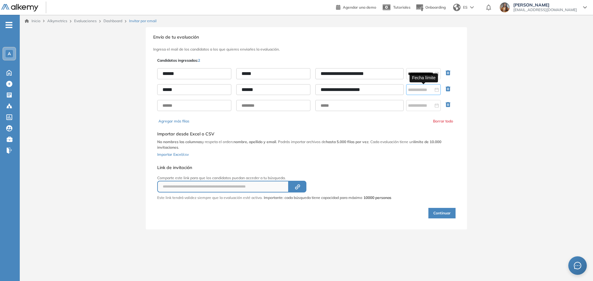
type input "******"
click at [436, 89] on div at bounding box center [423, 89] width 31 height 7
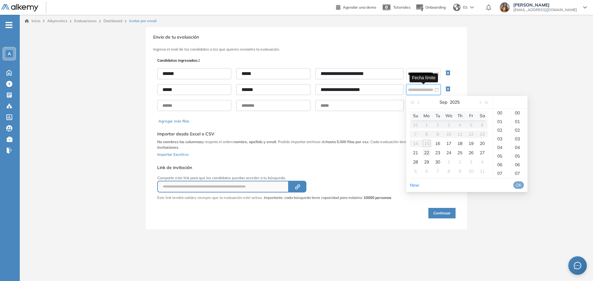
click at [427, 156] on div "22" at bounding box center [426, 152] width 7 height 7
click at [417, 153] on div "21" at bounding box center [415, 152] width 7 height 7
type input "**********"
click at [409, 69] on div "**********" at bounding box center [423, 73] width 35 height 11
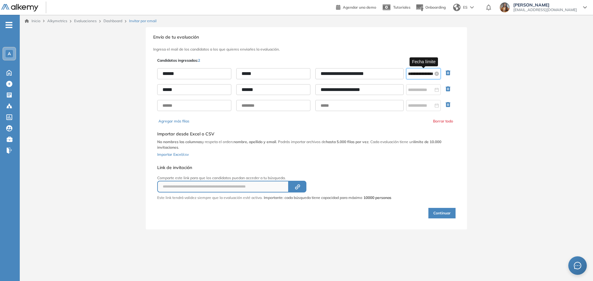
scroll to position [510, 0]
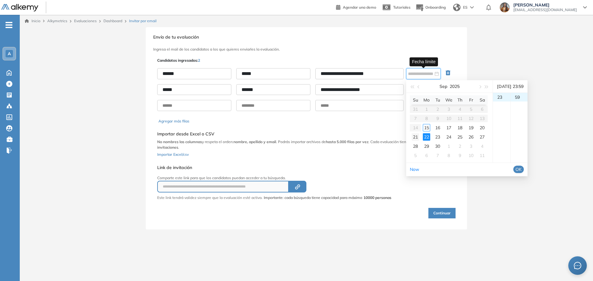
click at [415, 136] on div "21" at bounding box center [415, 136] width 7 height 7
type input "**********"
click at [522, 171] on span "OK" at bounding box center [518, 169] width 6 height 7
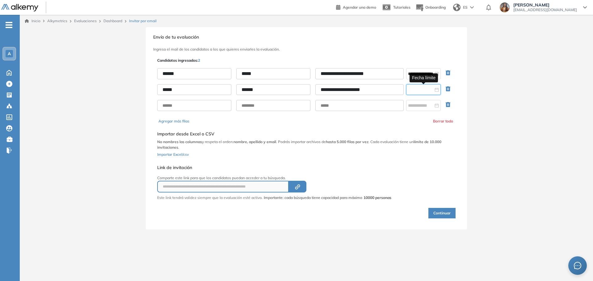
click at [419, 90] on input at bounding box center [420, 89] width 25 height 7
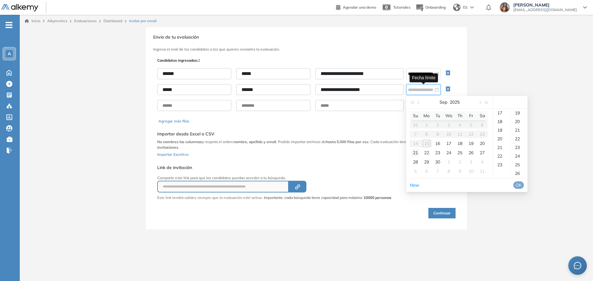
click at [412, 155] on div "21" at bounding box center [415, 152] width 7 height 7
click at [500, 166] on div "23" at bounding box center [501, 165] width 17 height 9
click at [519, 119] on div "59" at bounding box center [518, 119] width 17 height 9
type input "**********"
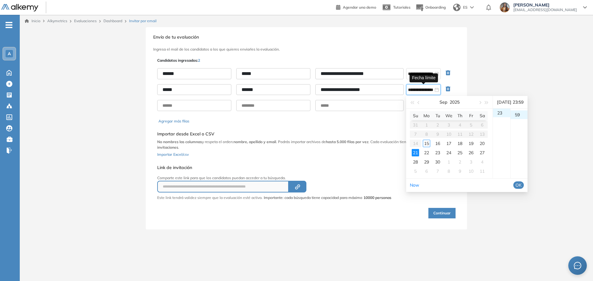
scroll to position [510, 0]
click at [522, 187] on span "OK" at bounding box center [518, 185] width 6 height 7
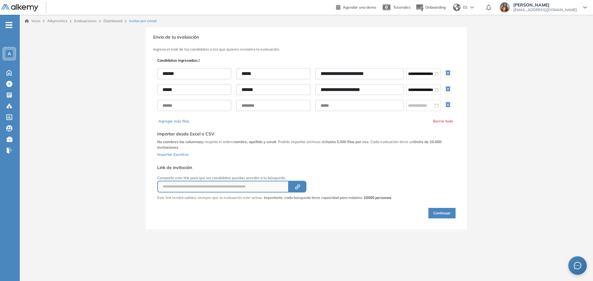
click at [438, 214] on button "Continuar" at bounding box center [441, 213] width 27 height 10
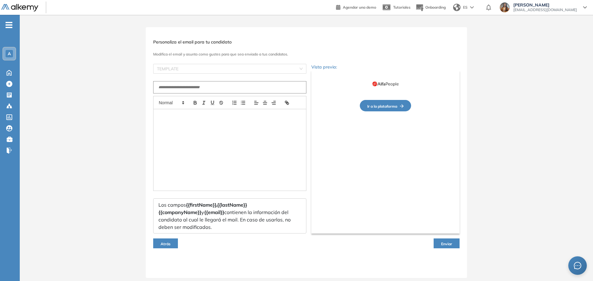
type input "**********"
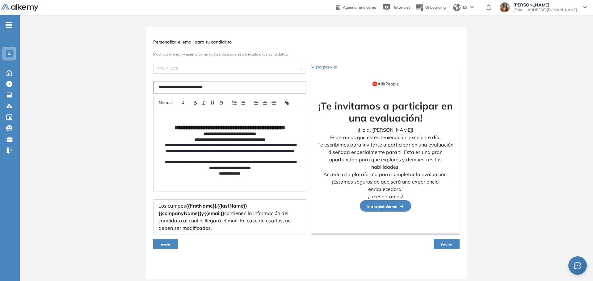
click at [446, 243] on span "Enviar" at bounding box center [446, 245] width 11 height 5
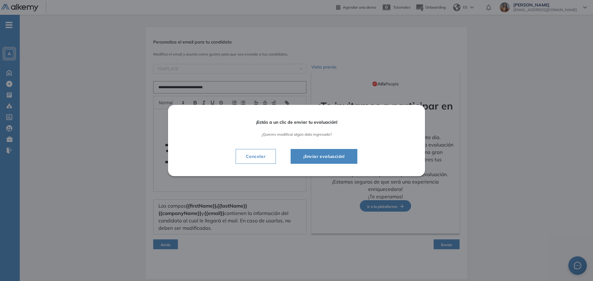
click at [335, 154] on span "¡Enviar evaluación!" at bounding box center [323, 156] width 51 height 7
